Goal: Navigation & Orientation: Find specific page/section

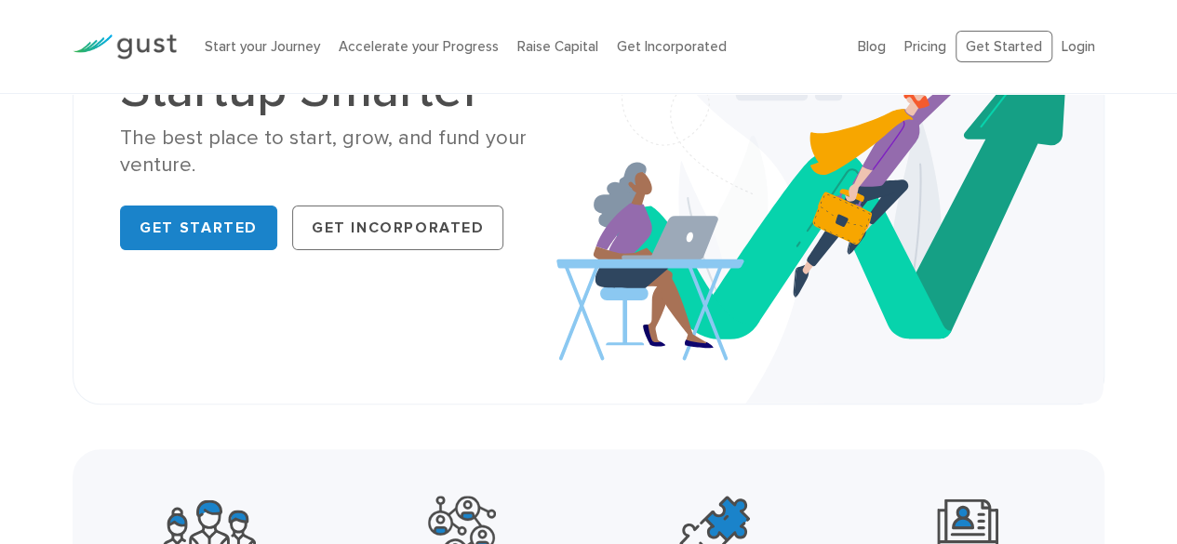
scroll to position [178, 0]
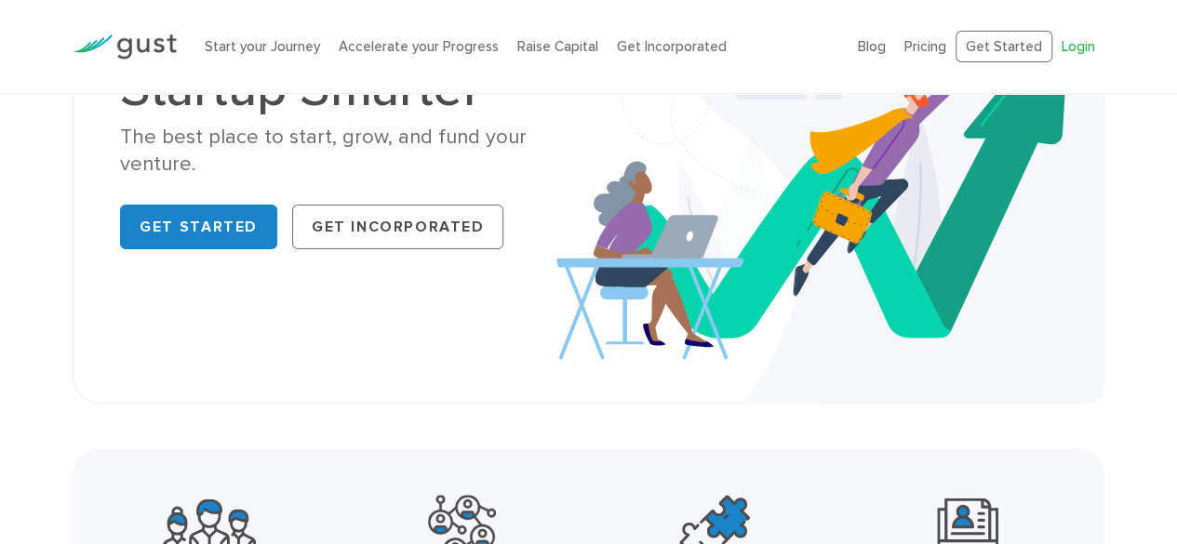
click at [1079, 45] on link "Login" at bounding box center [1079, 46] width 34 height 17
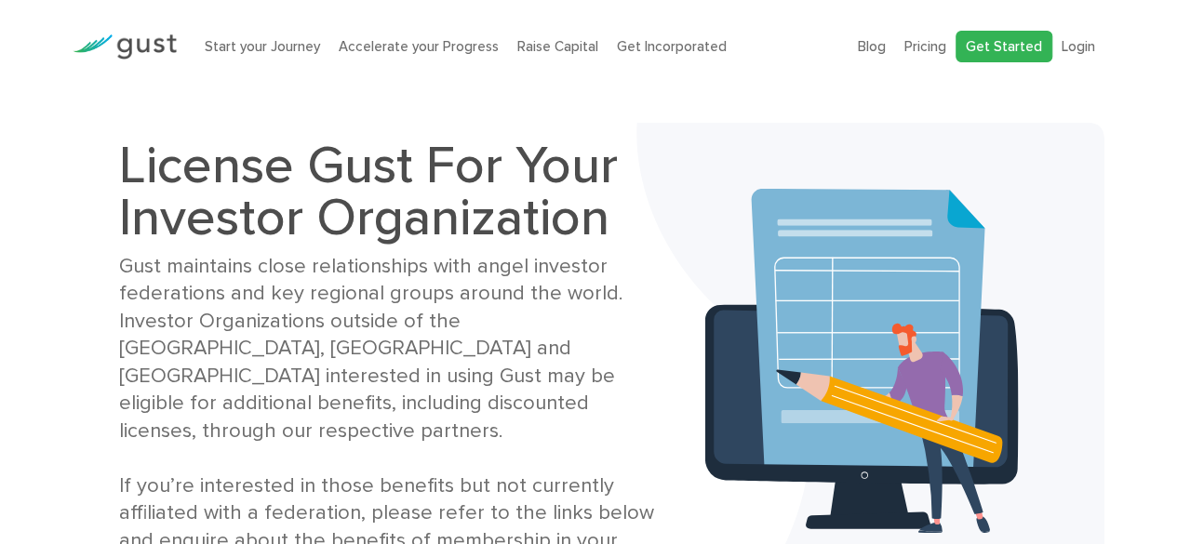
click at [1005, 38] on link "Get Started" at bounding box center [1004, 47] width 97 height 33
click at [1079, 46] on link "Login" at bounding box center [1079, 46] width 34 height 17
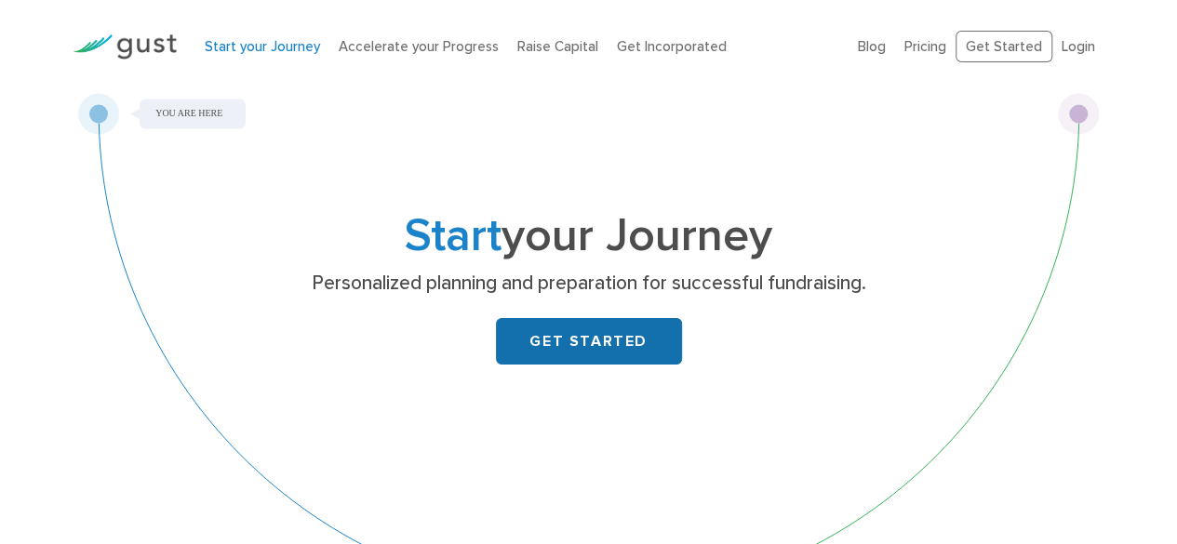
click at [538, 329] on link "GET STARTED" at bounding box center [589, 341] width 186 height 47
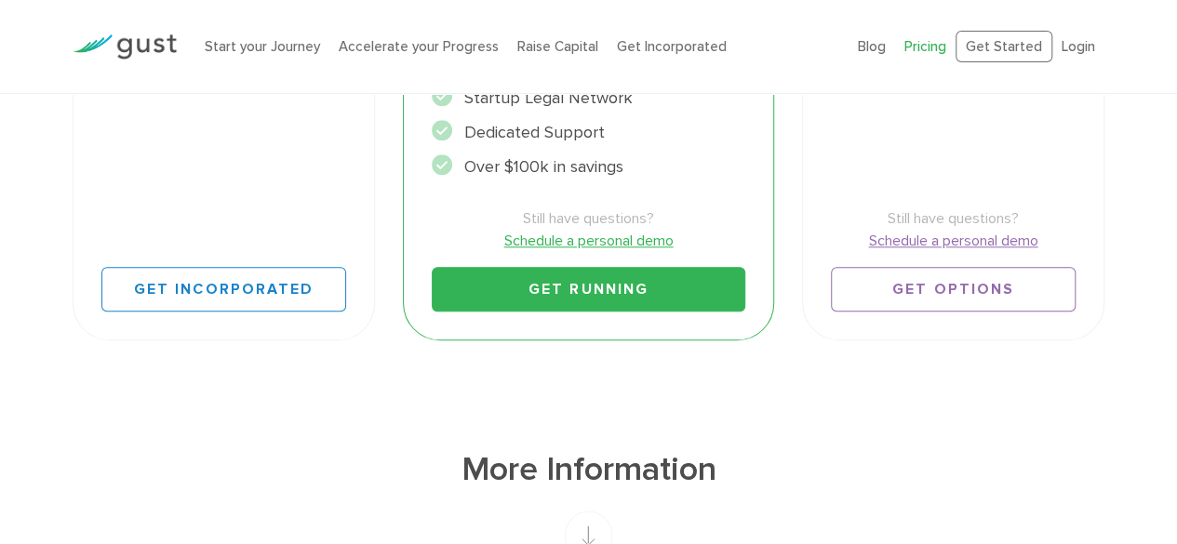
scroll to position [830, 0]
